Goal: Find specific page/section: Find specific page/section

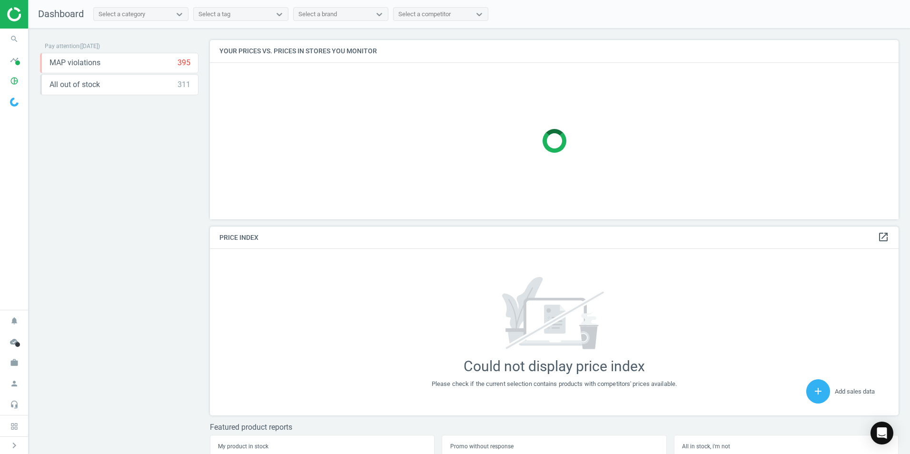
scroll to position [241, 697]
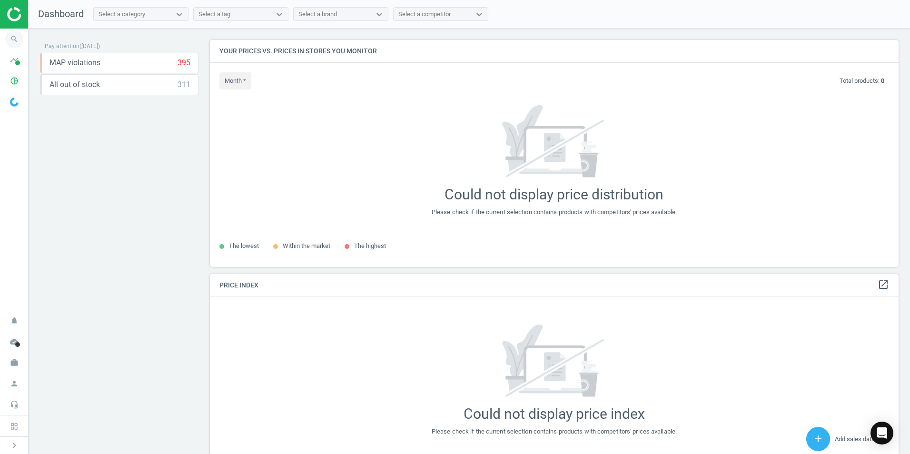
click at [22, 39] on icon "search" at bounding box center [14, 39] width 18 height 18
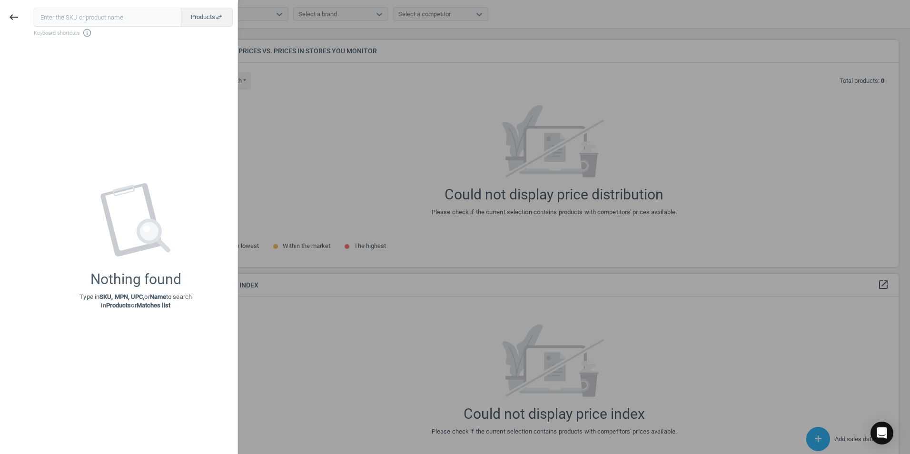
click at [139, 26] on input "text" at bounding box center [108, 17] width 148 height 19
drag, startPoint x: 477, startPoint y: 151, endPoint x: 362, endPoint y: 102, distance: 124.5
click at [476, 151] on div at bounding box center [455, 227] width 910 height 454
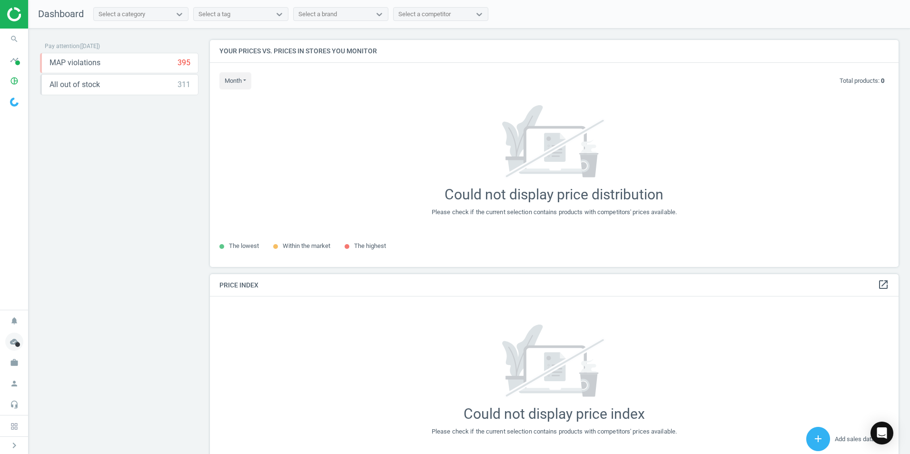
click at [7, 343] on icon "cloud_done" at bounding box center [14, 342] width 18 height 18
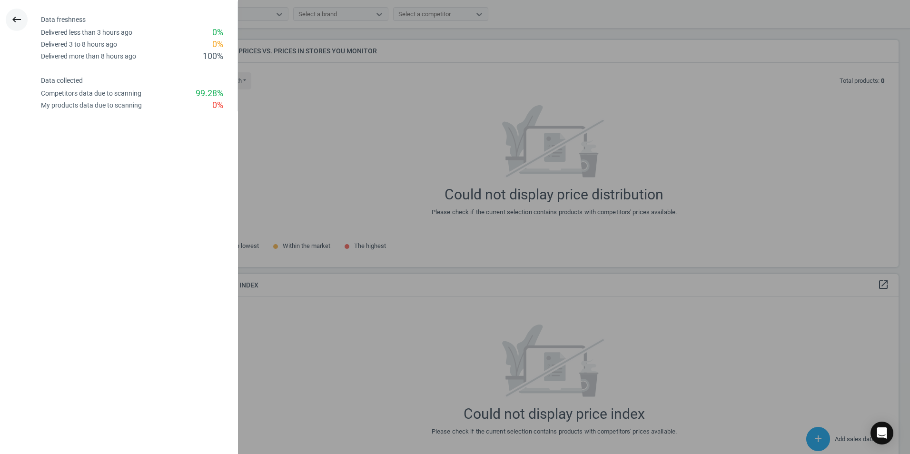
click at [11, 21] on icon "keyboard_backspace" at bounding box center [16, 19] width 11 height 11
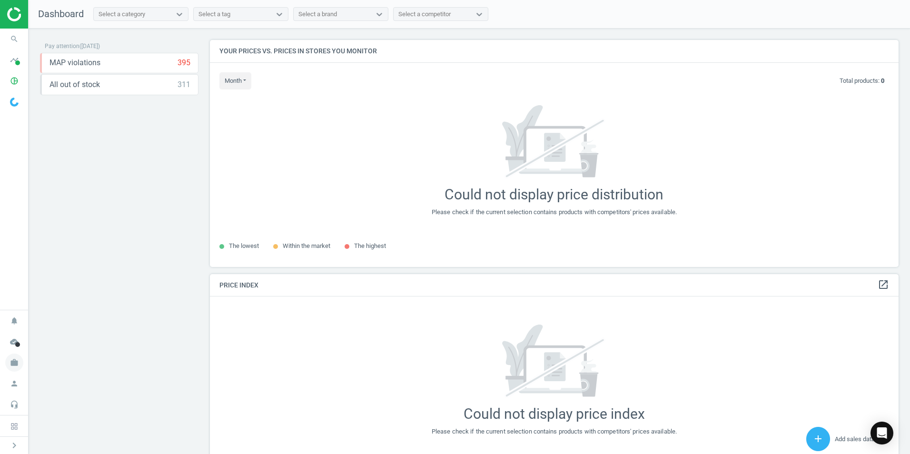
click at [13, 364] on icon "work" at bounding box center [14, 363] width 18 height 18
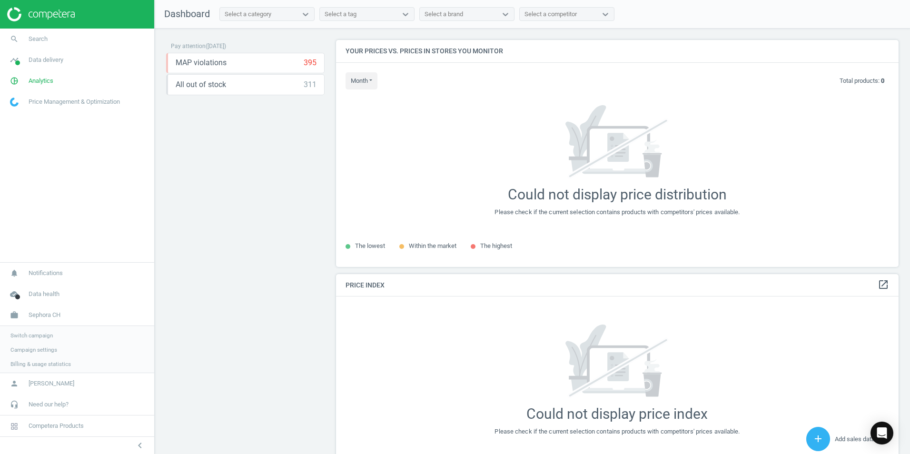
scroll to position [241, 570]
click at [28, 332] on span "Switch campaign" at bounding box center [31, 335] width 42 height 8
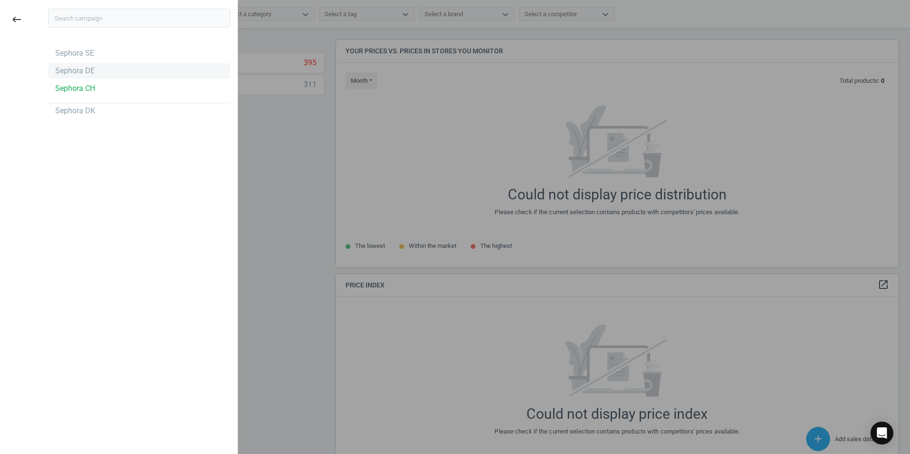
click at [83, 70] on div "Sephora DE" at bounding box center [75, 71] width 40 height 10
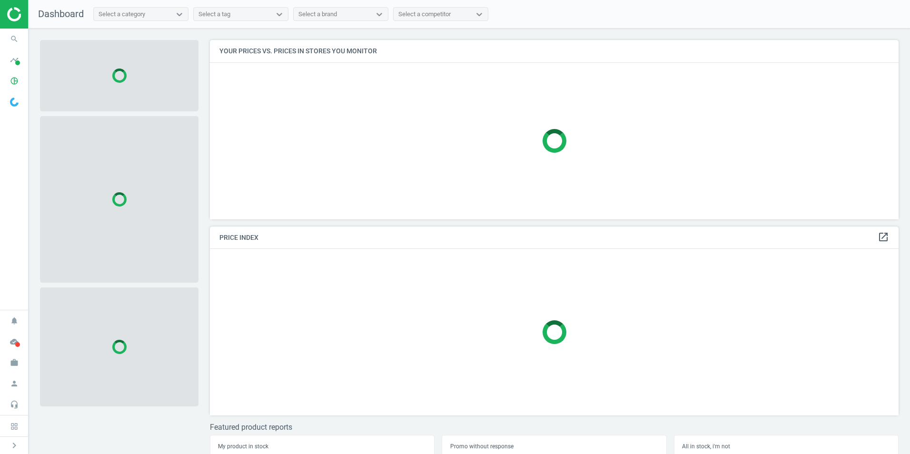
scroll to position [194, 697]
click at [6, 46] on span "search" at bounding box center [14, 39] width 29 height 21
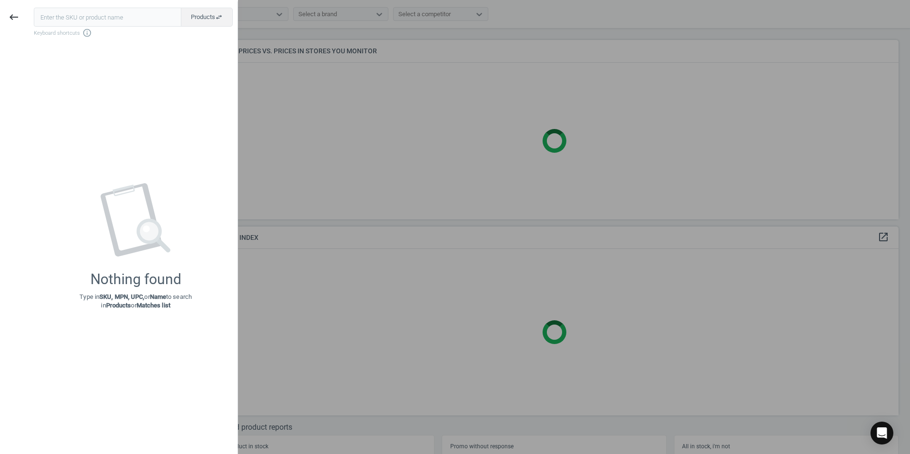
click at [78, 14] on input "text" at bounding box center [108, 17] width 148 height 19
type input "10018"
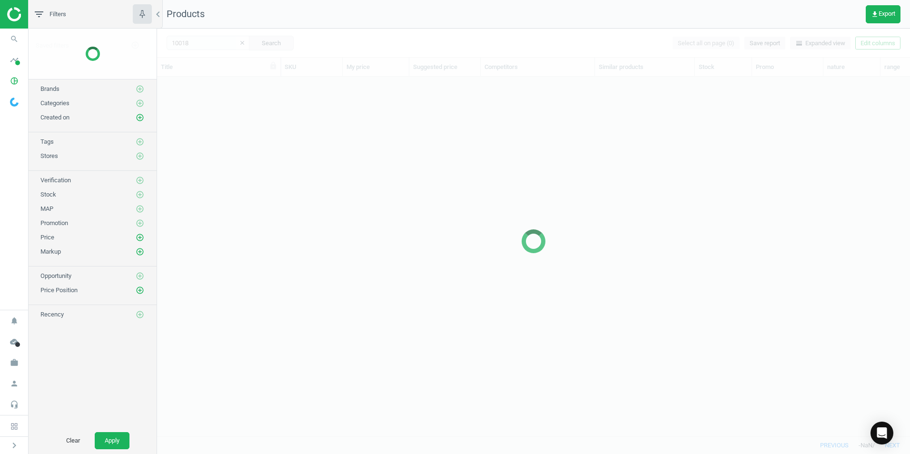
scroll to position [345, 746]
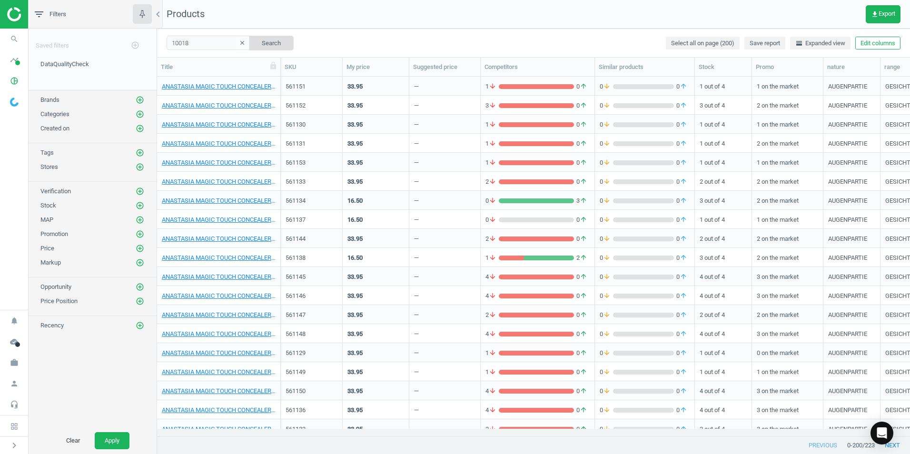
click at [277, 46] on button "Search" at bounding box center [271, 43] width 45 height 14
click at [193, 41] on input "10018" at bounding box center [208, 43] width 83 height 14
click at [23, 41] on span "search" at bounding box center [14, 39] width 29 height 21
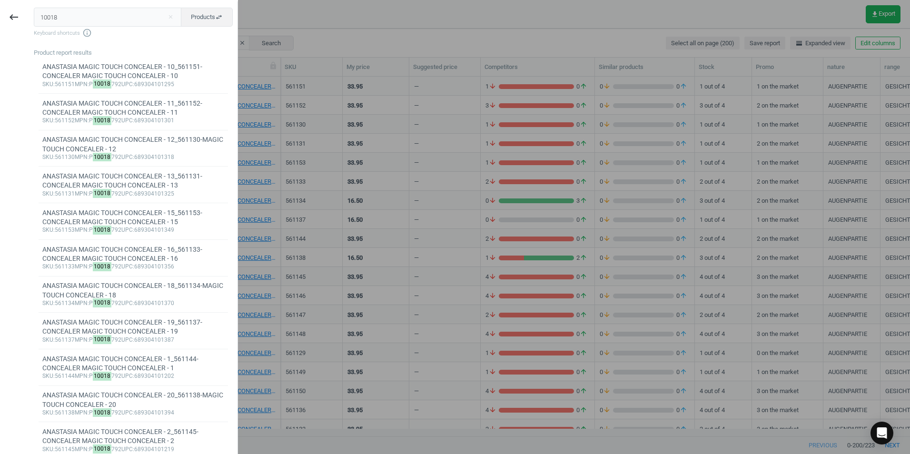
click at [112, 17] on input "10018" at bounding box center [108, 17] width 148 height 19
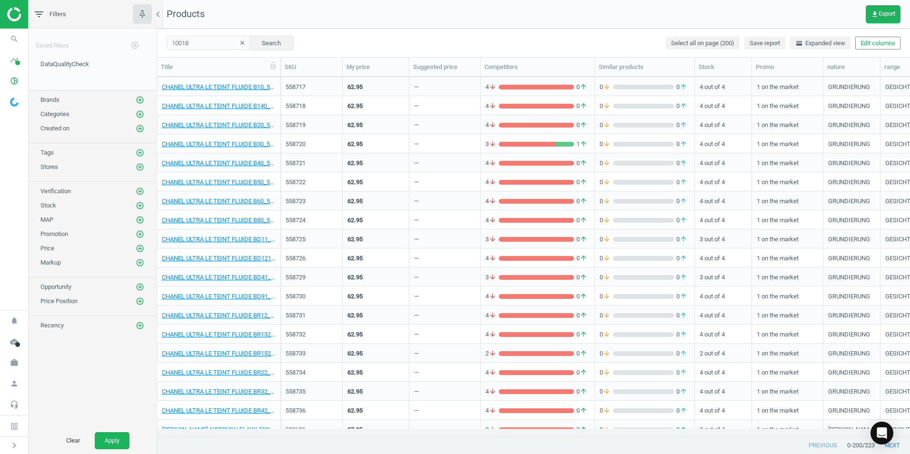
scroll to position [1000, 0]
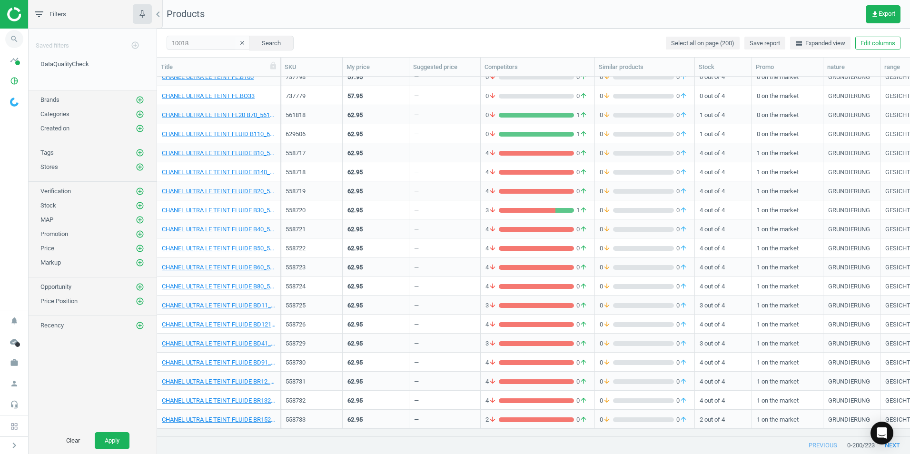
click at [15, 40] on icon "search" at bounding box center [14, 39] width 18 height 18
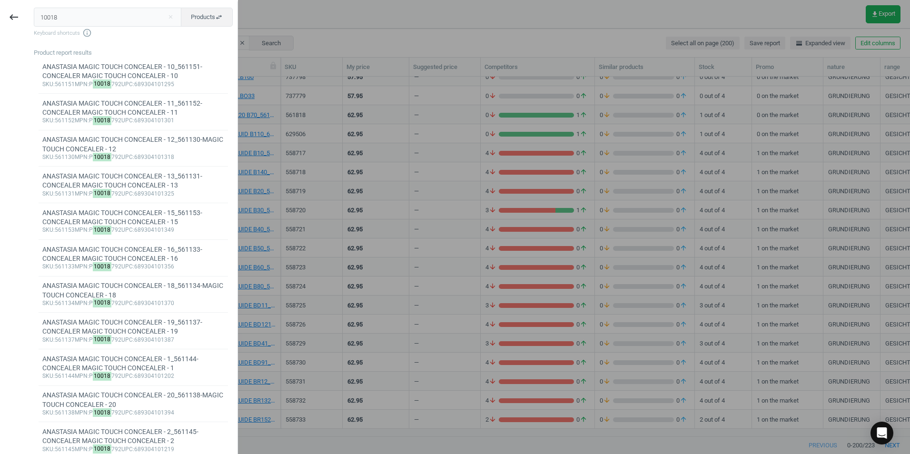
click at [103, 18] on input "10018" at bounding box center [108, 17] width 148 height 19
click at [562, 298] on div at bounding box center [455, 227] width 910 height 454
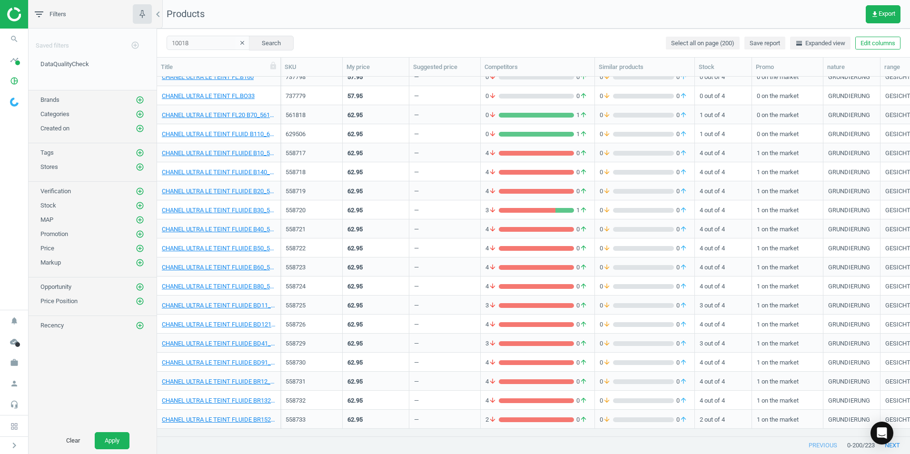
click at [211, 51] on div "10018 clear Search Select all on page (200) Save report horizontal_split Expand…" at bounding box center [533, 43] width 753 height 29
click at [211, 44] on input "10018" at bounding box center [208, 43] width 83 height 14
click at [256, 43] on button "Search" at bounding box center [271, 43] width 45 height 14
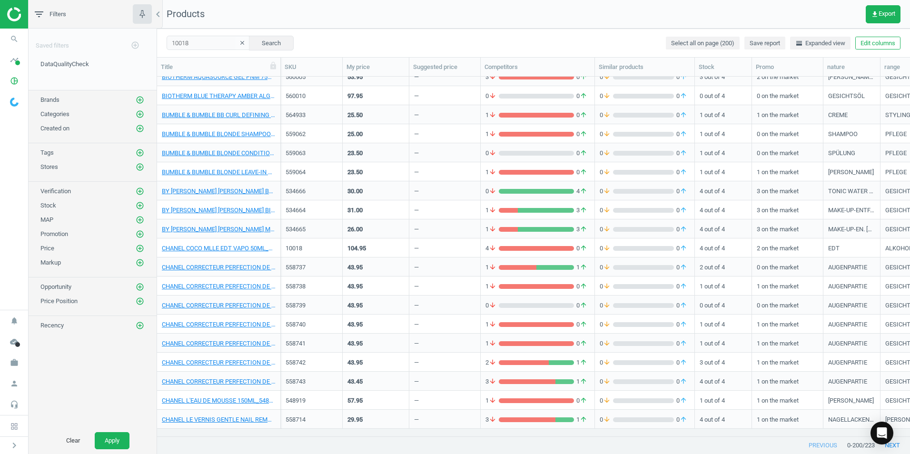
scroll to position [429, 0]
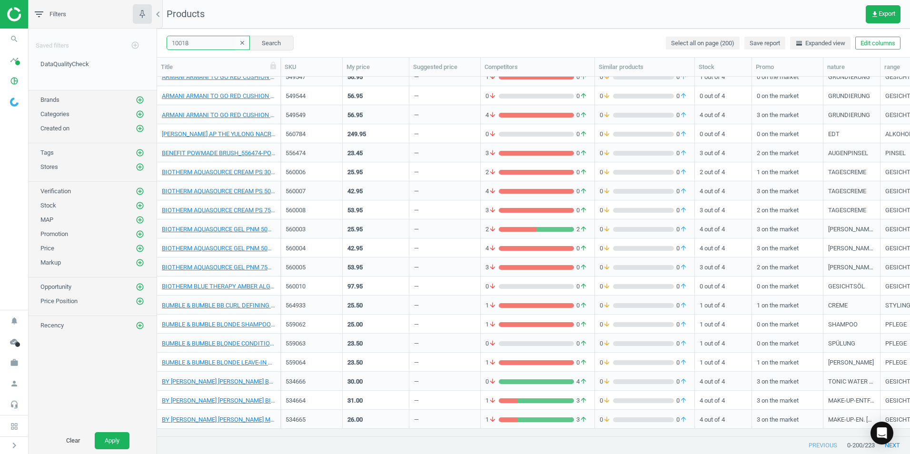
click at [221, 45] on input "10018" at bounding box center [208, 43] width 83 height 14
paste input "CHANEL COCO MADEMOISELLE"
type input "CHANEL COCO MADEMOISELLE"
